Goal: Information Seeking & Learning: Understand process/instructions

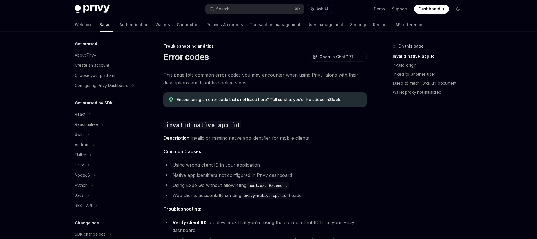
scroll to position [61, 0]
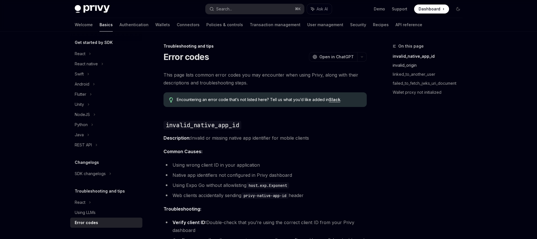
click at [405, 67] on link "invalid_origin" at bounding box center [430, 65] width 74 height 9
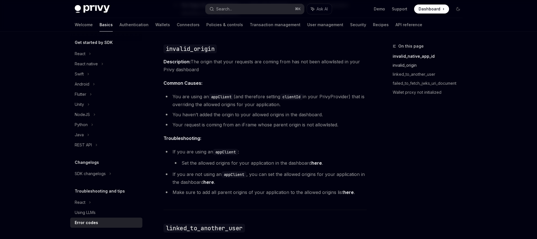
scroll to position [248, 0]
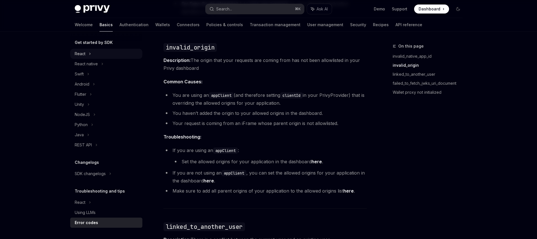
click at [97, 50] on div "React" at bounding box center [106, 54] width 72 height 10
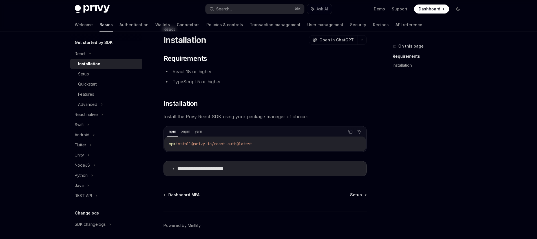
scroll to position [38, 0]
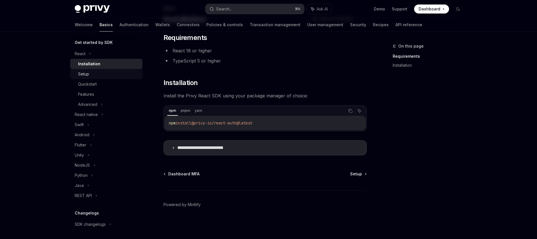
click at [88, 70] on link "Setup" at bounding box center [106, 74] width 72 height 10
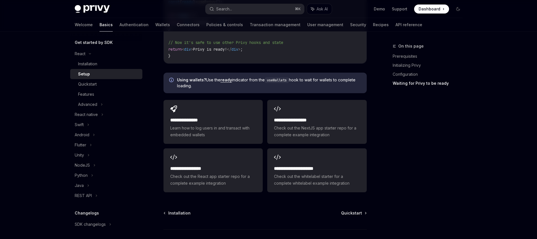
scroll to position [697, 0]
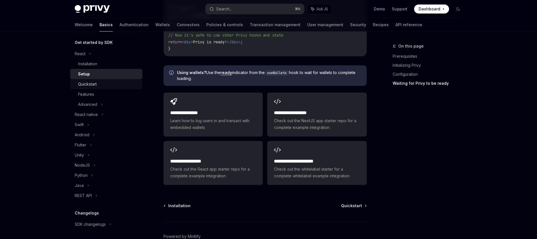
click at [99, 81] on div "Quickstart" at bounding box center [108, 84] width 61 height 7
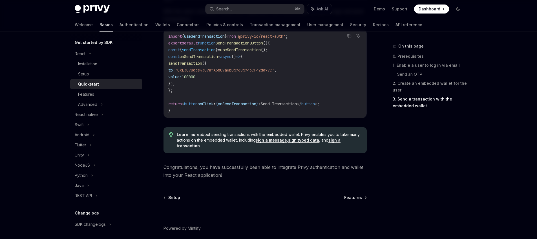
scroll to position [578, 0]
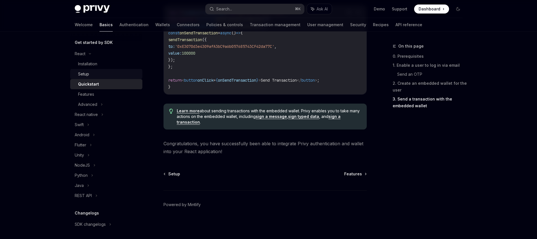
click at [88, 75] on div "Setup" at bounding box center [83, 74] width 11 height 7
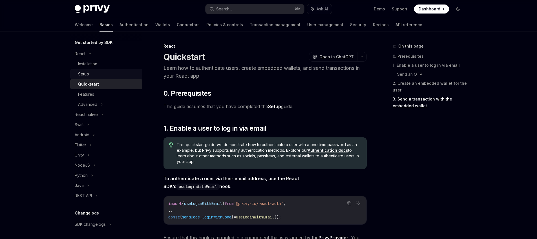
type textarea "*"
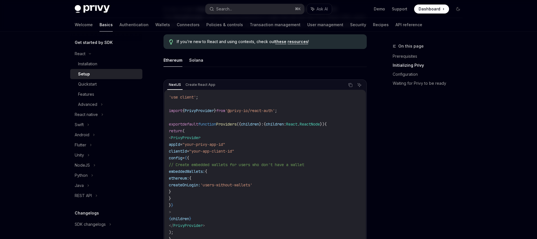
scroll to position [200, 0]
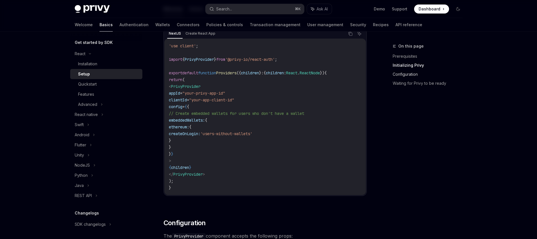
click at [410, 74] on link "Configuration" at bounding box center [430, 74] width 74 height 9
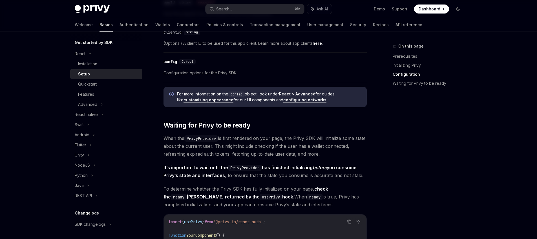
scroll to position [400, 0]
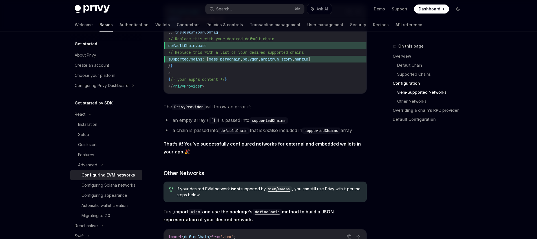
scroll to position [771, 0]
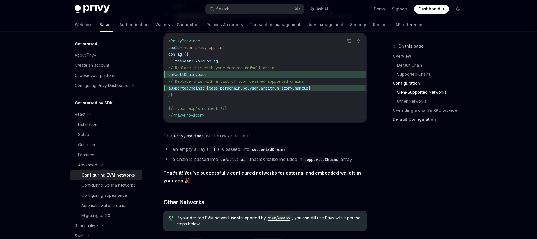
click at [400, 120] on link "Default Configuration" at bounding box center [430, 119] width 74 height 9
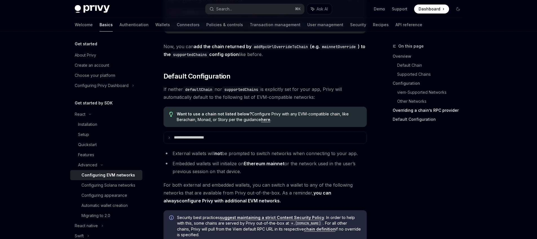
scroll to position [1401, 0]
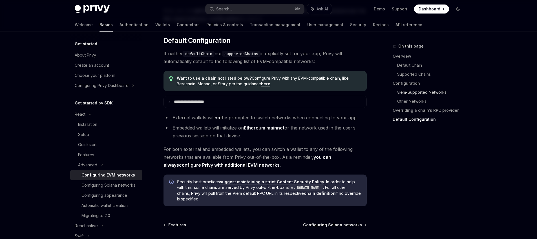
click at [411, 95] on link "viem-Supported Networks" at bounding box center [432, 92] width 70 height 9
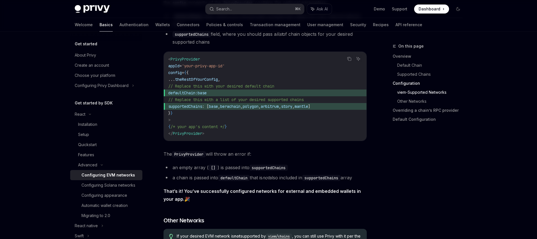
scroll to position [558, 0]
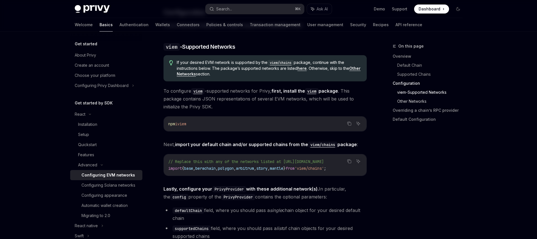
click at [410, 101] on link "Other Networks" at bounding box center [432, 101] width 70 height 9
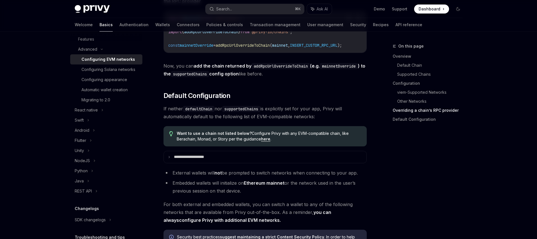
scroll to position [1370, 0]
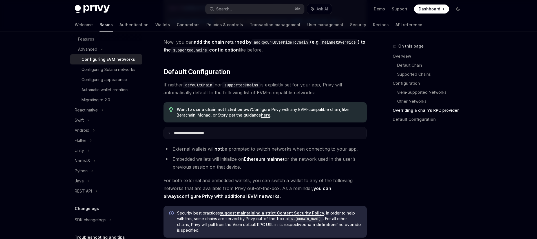
click at [215, 136] on p "**********" at bounding box center [195, 133] width 43 height 5
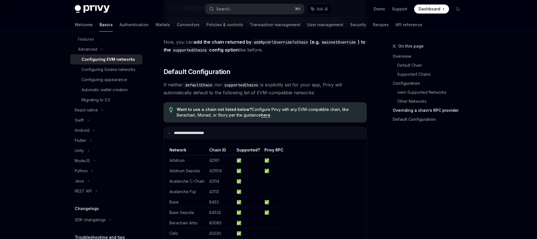
click at [215, 139] on summary "**********" at bounding box center [265, 133] width 203 height 12
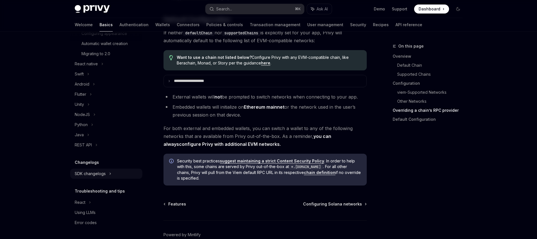
scroll to position [1451, 0]
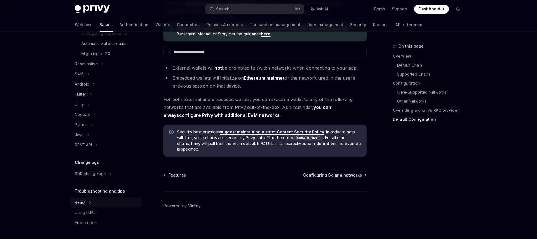
click at [99, 201] on div "React" at bounding box center [106, 203] width 72 height 10
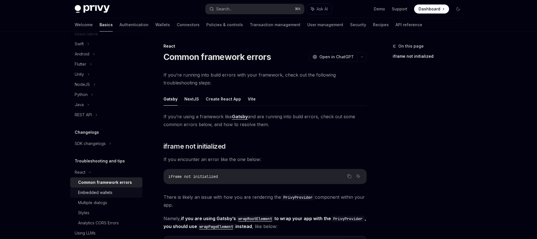
scroll to position [211, 0]
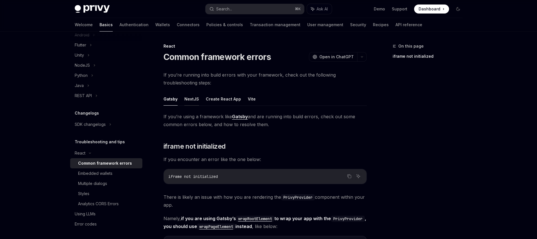
click at [189, 102] on button "NextJS" at bounding box center [191, 98] width 15 height 13
type textarea "*"
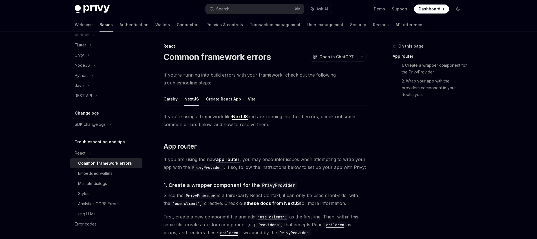
scroll to position [90, 0]
